Goal: Information Seeking & Learning: Learn about a topic

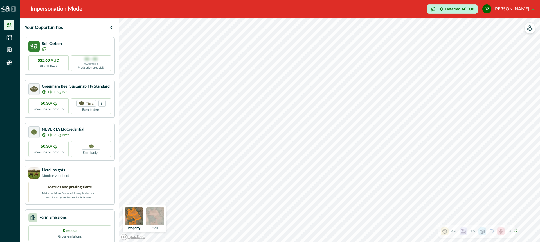
click at [100, 173] on div "Herd Insights Monitor your herd" at bounding box center [69, 173] width 83 height 11
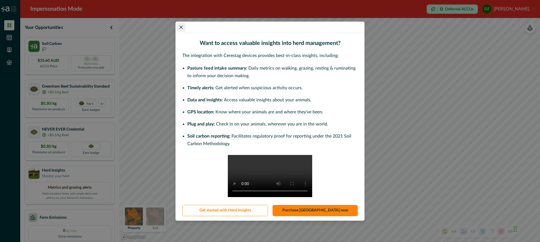
click at [180, 23] on button "Close" at bounding box center [181, 27] width 9 height 9
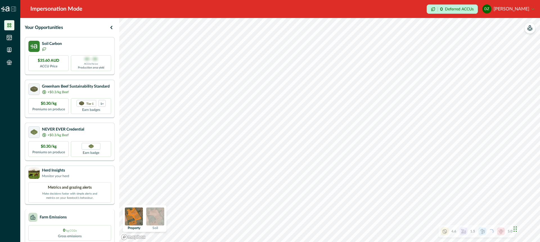
click at [103, 218] on div "Farm Emissions" at bounding box center [69, 217] width 83 height 9
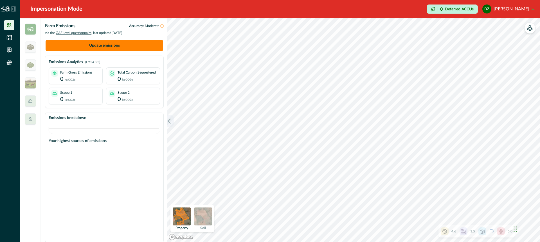
click at [170, 124] on icon "button" at bounding box center [169, 121] width 6 height 6
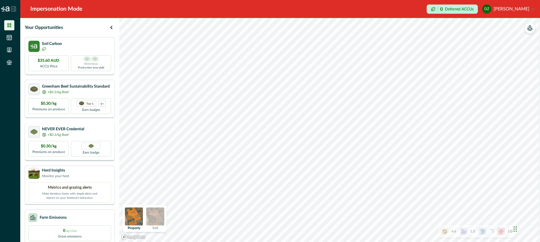
click at [103, 131] on div "NEVER EVER Credential +$0.3/kg Beef" at bounding box center [69, 132] width 83 height 12
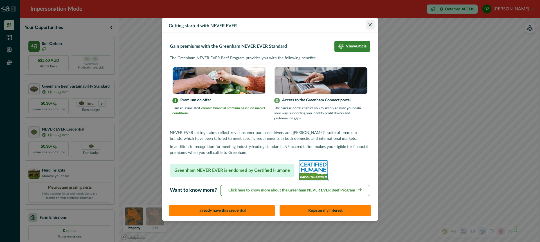
click at [366, 22] on button "Close" at bounding box center [369, 24] width 9 height 9
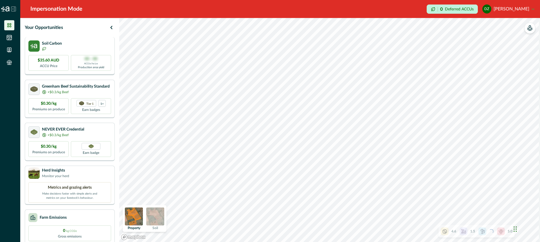
click at [105, 49] on div "Soil Carbon" at bounding box center [69, 45] width 83 height 11
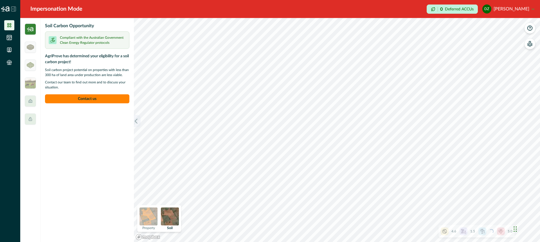
click at [137, 123] on icon "button" at bounding box center [136, 121] width 6 height 6
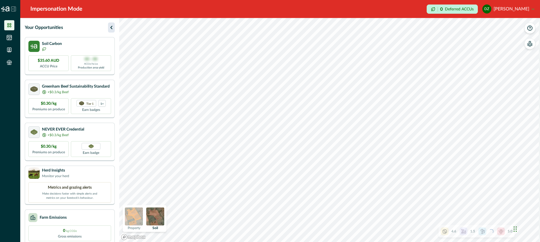
click at [111, 24] on icon "button" at bounding box center [111, 27] width 7 height 7
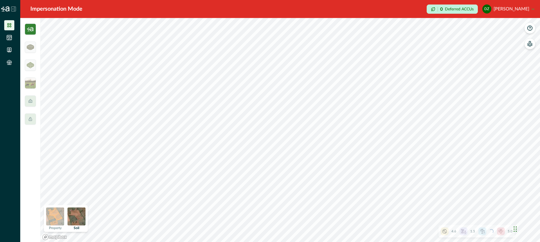
click at [30, 29] on img at bounding box center [30, 29] width 11 height 11
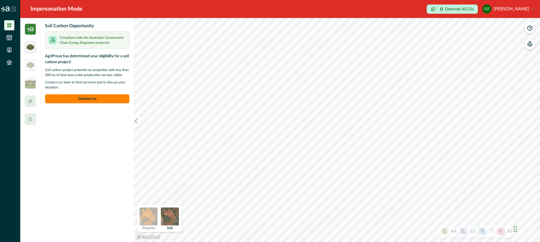
click at [31, 46] on img at bounding box center [30, 47] width 7 height 6
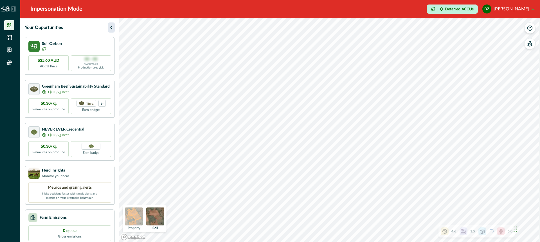
click at [112, 26] on icon "button" at bounding box center [111, 27] width 2 height 3
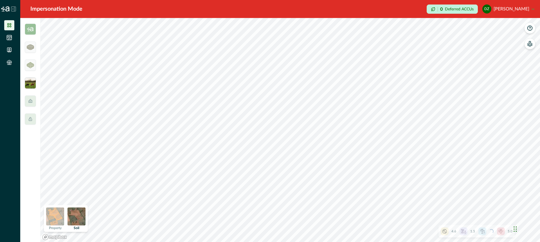
click at [31, 85] on img at bounding box center [30, 83] width 11 height 11
